Goal: Information Seeking & Learning: Understand process/instructions

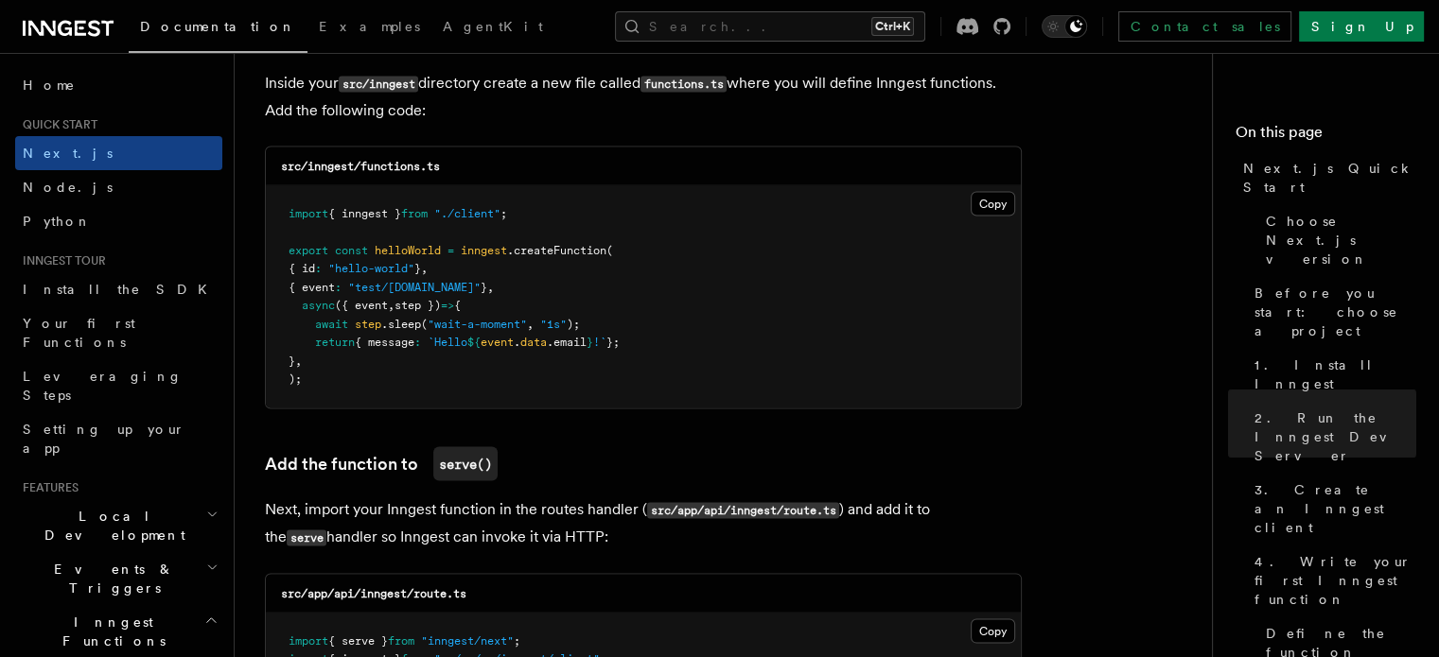
scroll to position [3733, 0]
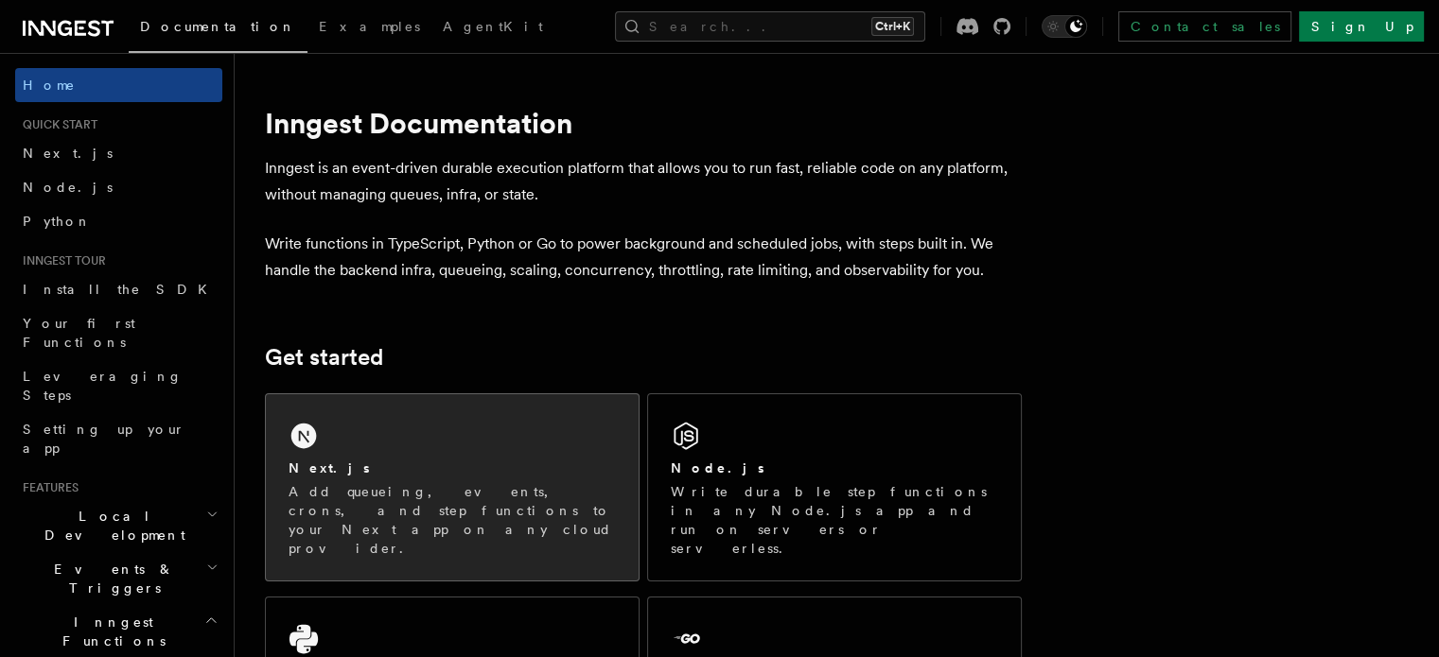
click at [522, 425] on div "Next.js Add queueing, events, crons, and step functions to your Next app on any…" at bounding box center [452, 487] width 373 height 186
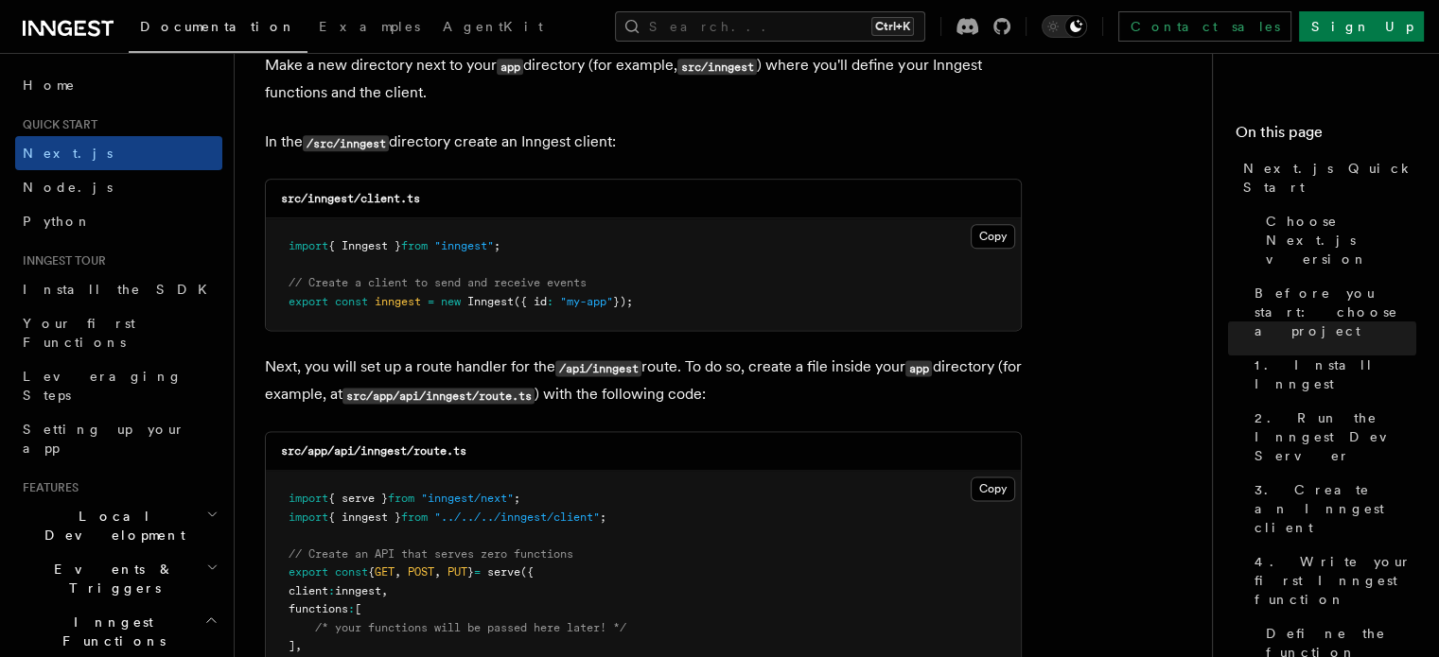
scroll to position [2378, 0]
